Goal: Task Accomplishment & Management: Complete application form

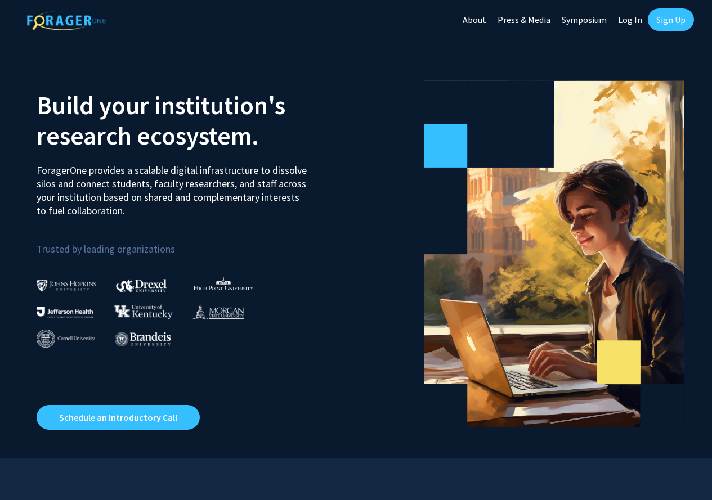
click at [660, 16] on link "Sign Up" at bounding box center [671, 19] width 46 height 23
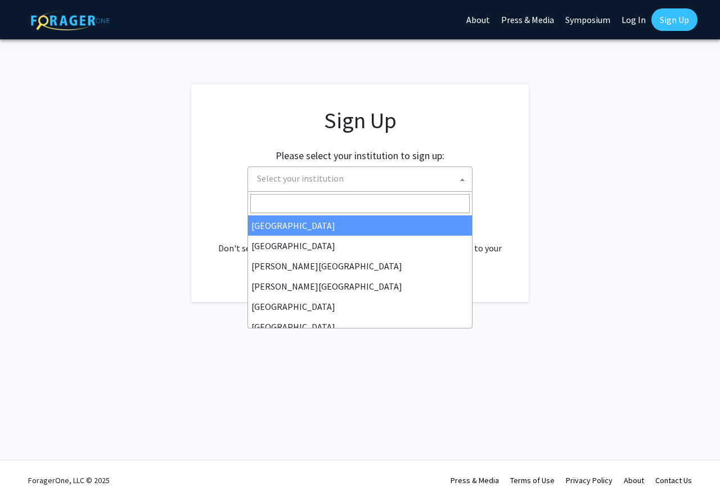
click at [465, 179] on span at bounding box center [462, 179] width 11 height 25
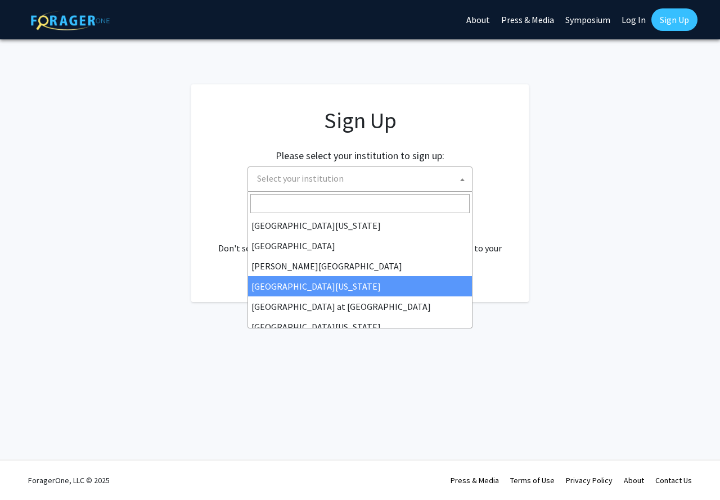
scroll to position [394, 0]
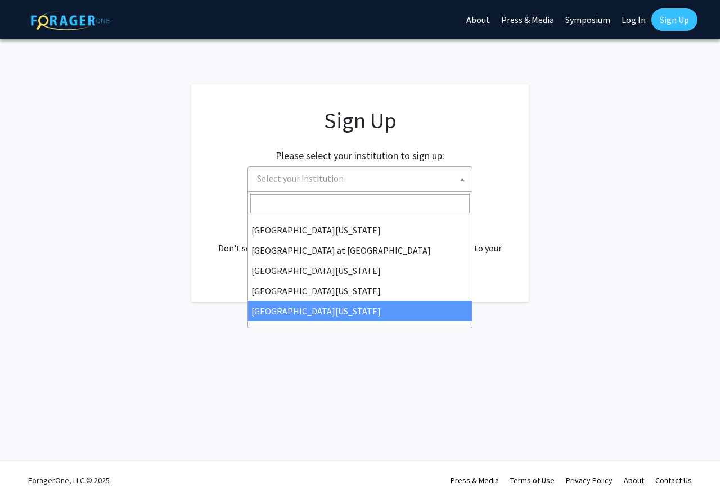
select select "33"
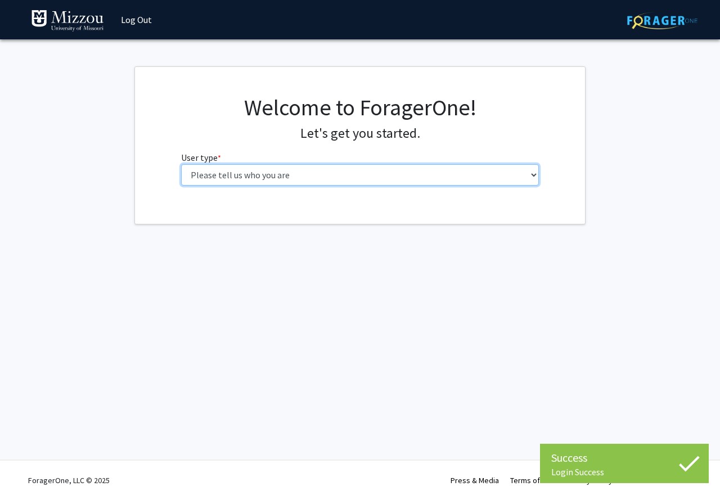
click at [254, 174] on select "Please tell us who you are Undergraduate Student Master's Student Doctoral Cand…" at bounding box center [360, 174] width 359 height 21
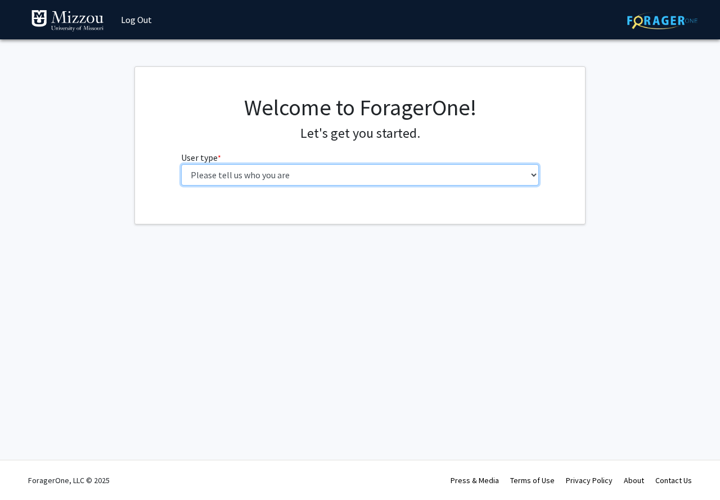
select select "5: faculty"
click at [181, 164] on select "Please tell us who you are Undergraduate Student Master's Student Doctoral Cand…" at bounding box center [360, 174] width 359 height 21
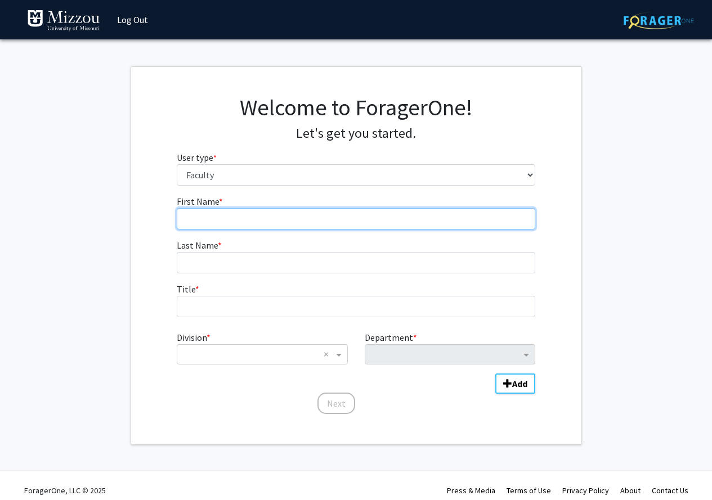
click at [217, 217] on input "First Name * required" at bounding box center [356, 218] width 359 height 21
type input "Teresa"
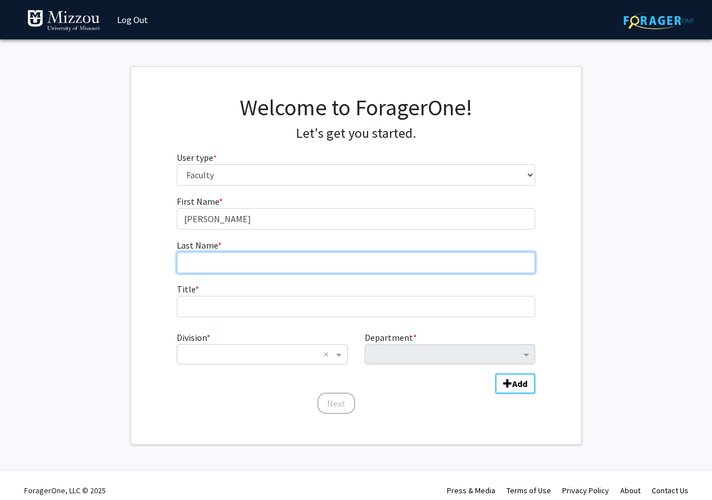
click at [228, 264] on input "Last Name * required" at bounding box center [356, 262] width 359 height 21
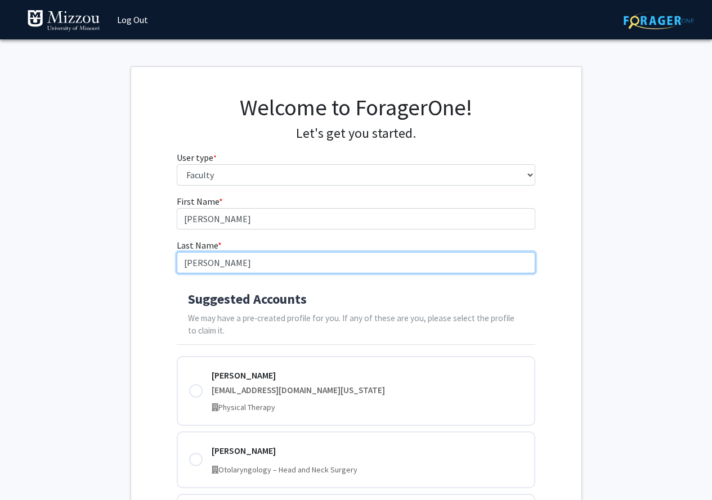
type input "Briedwell"
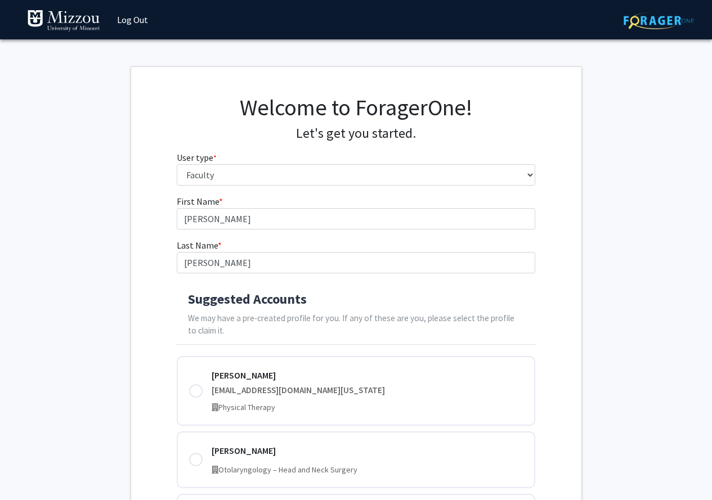
click at [249, 386] on div "briedwellt@health.missouri.edu" at bounding box center [367, 390] width 311 height 13
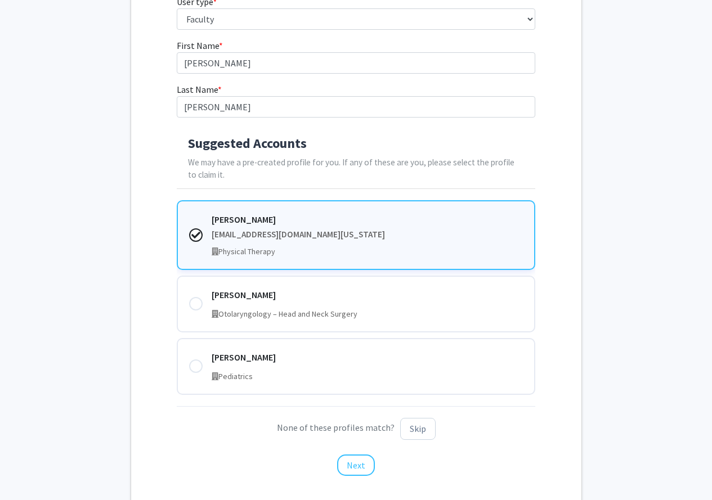
scroll to position [169, 0]
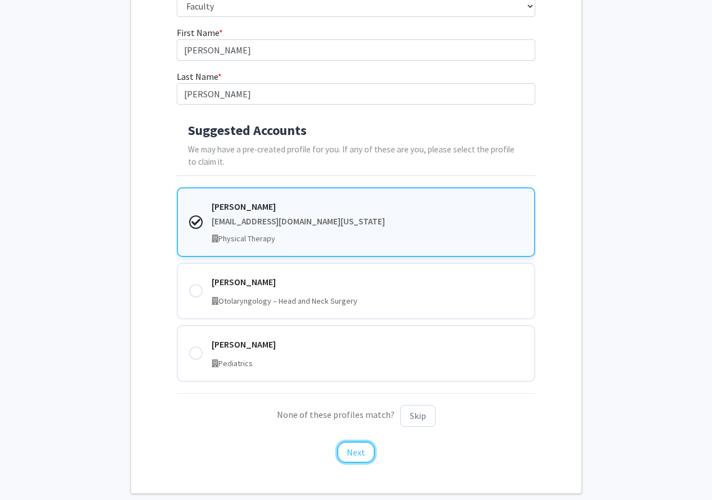
click at [355, 454] on button "Next" at bounding box center [356, 452] width 38 height 21
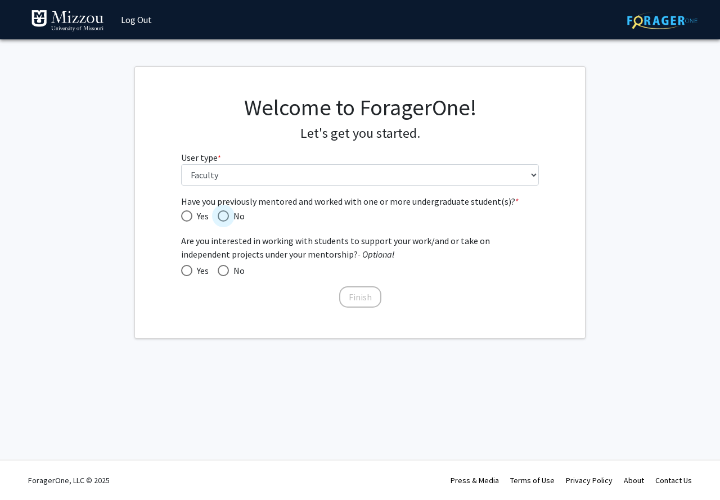
click at [224, 217] on span "Have you previously mentored and worked with one or more undergraduate student(…" at bounding box center [223, 215] width 11 height 11
click at [224, 217] on input "No" at bounding box center [223, 215] width 11 height 11
radio input "true"
click at [365, 303] on button "Finish" at bounding box center [360, 296] width 42 height 21
